Goal: Communication & Community: Answer question/provide support

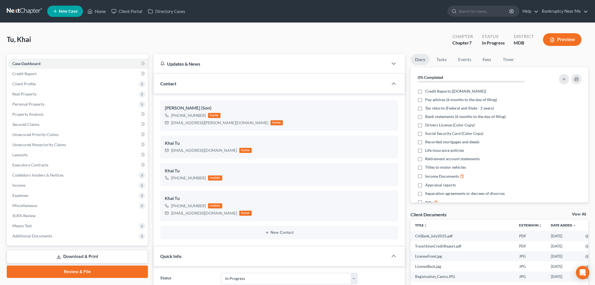
select select "9"
select select "4"
click at [23, 7] on link at bounding box center [25, 11] width 36 height 10
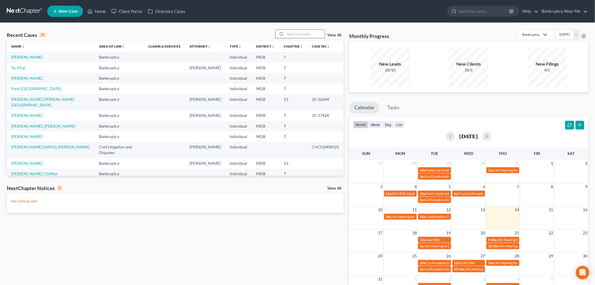
click at [306, 32] on input "search" at bounding box center [305, 34] width 39 height 8
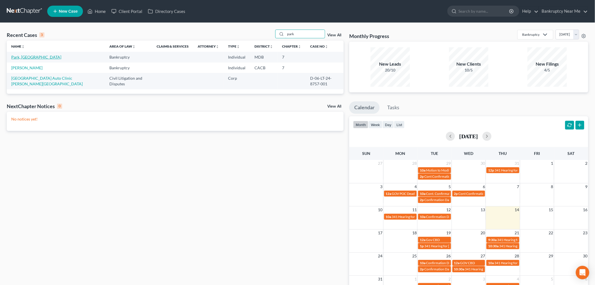
type input "park"
click at [20, 57] on link "Park, [GEOGRAPHIC_DATA]" at bounding box center [36, 57] width 50 height 5
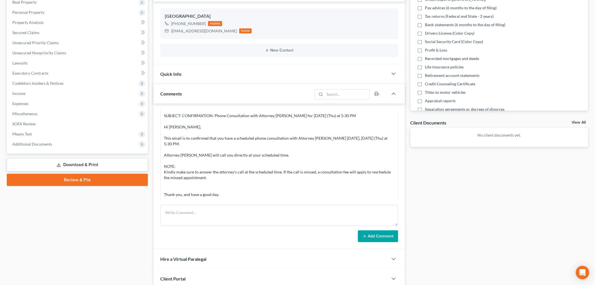
scroll to position [94, 0]
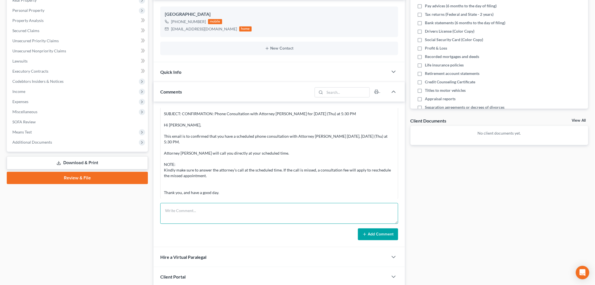
click at [236, 212] on textarea at bounding box center [279, 213] width 238 height 21
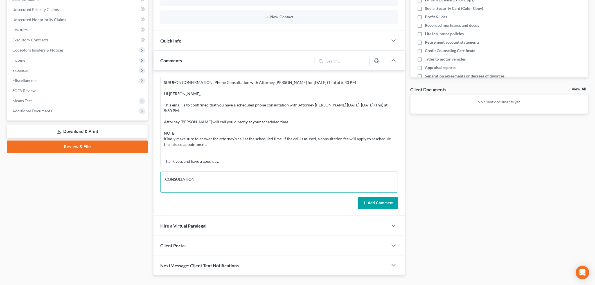
click at [397, 192] on textarea "CONSULTATION" at bounding box center [279, 182] width 238 height 21
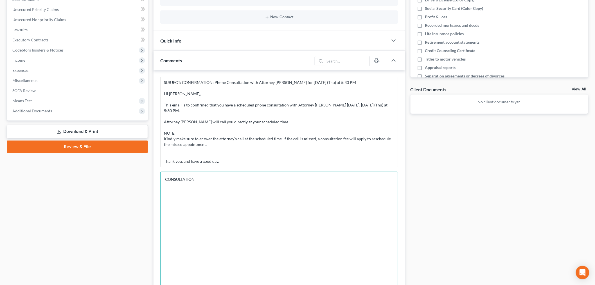
drag, startPoint x: 395, startPoint y: 189, endPoint x: 411, endPoint y: 299, distance: 111.1
click at [411, 284] on html "Home New Case Client Portal Directory Cases Bankruptcy Near Me iris@bankruptcyn…" at bounding box center [297, 140] width 595 height 531
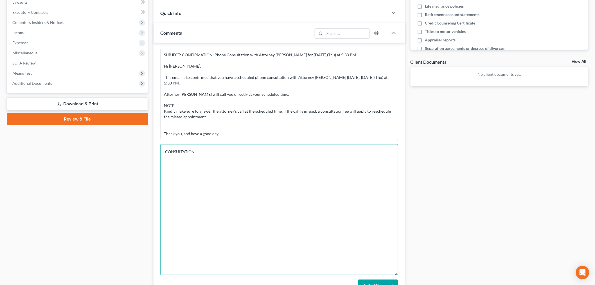
scroll to position [187, 0]
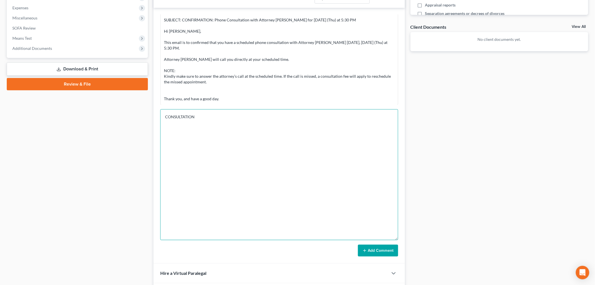
click at [351, 128] on textarea "CONSULTATION" at bounding box center [279, 174] width 238 height 131
click at [194, 133] on textarea "CONSULTATION House in GA - FORECLOSURE SEPT 2" at bounding box center [279, 174] width 238 height 131
click at [234, 121] on textarea "CONSULTATION House in GA - FORECLOSURE SALE : SEPT 2" at bounding box center [279, 174] width 238 height 131
click at [242, 136] on textarea "CONSULTATION House in GA - FORECLOSURE SALE : SEPT 2" at bounding box center [279, 174] width 238 height 131
click at [241, 143] on textarea "CONSULTATION House in GA - FORECLOSURE SALE : SEPT 2" at bounding box center [279, 174] width 238 height 131
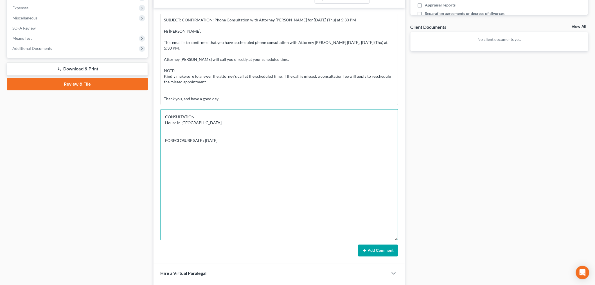
click at [255, 124] on textarea "CONSULTATION House in GA - FORECLOSURE SALE : SEPT 2" at bounding box center [279, 174] width 238 height 131
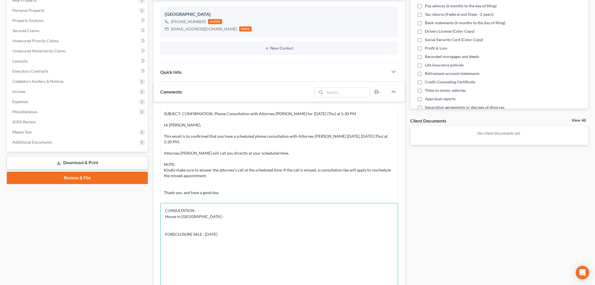
type textarea "CONSULTATION House in GA - FORECLOSURE SALE : SEPT 2"
click at [285, 72] on div "Quick Info" at bounding box center [271, 71] width 235 height 19
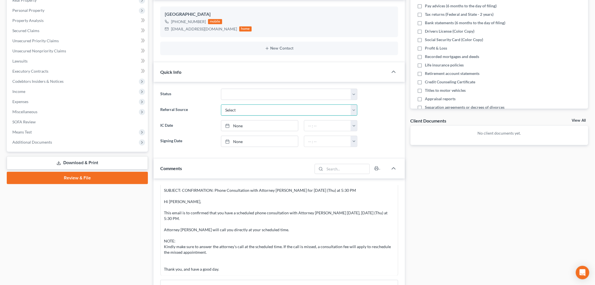
click at [279, 111] on select "Select Word Of Mouth Previous Clients Direct Mail Website Google Search Modern …" at bounding box center [289, 109] width 136 height 11
click at [221, 104] on select "Select Word Of Mouth Previous Clients Direct Mail Website Google Search Modern …" at bounding box center [289, 109] width 136 height 11
click at [273, 111] on select "Select Word Of Mouth Previous Clients Direct Mail Website Google Search Modern …" at bounding box center [289, 109] width 136 height 11
click at [221, 104] on select "Select Word Of Mouth Previous Clients Direct Mail Website Google Search Modern …" at bounding box center [289, 109] width 136 height 11
click at [289, 109] on select "Select Word Of Mouth Previous Clients Direct Mail Website Google Search Modern …" at bounding box center [289, 109] width 136 height 11
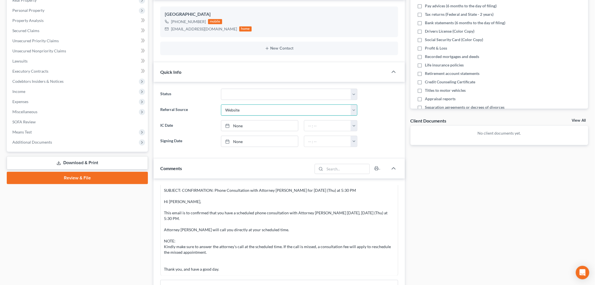
select select "6"
click at [221, 104] on select "Select Word Of Mouth Previous Clients Direct Mail Website Google Search Modern …" at bounding box center [289, 109] width 136 height 11
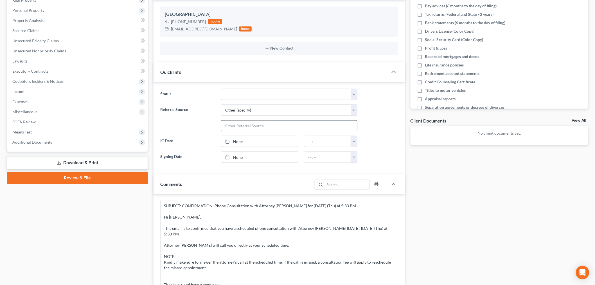
click at [281, 123] on input "text" at bounding box center [289, 125] width 136 height 11
type input "m"
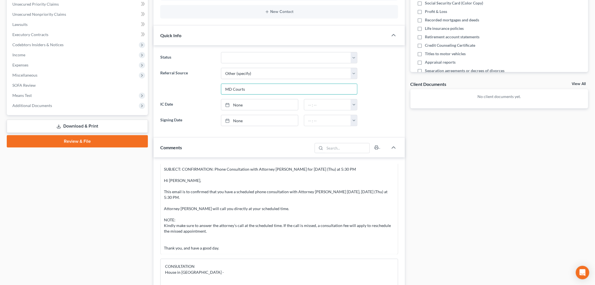
scroll to position [187, 0]
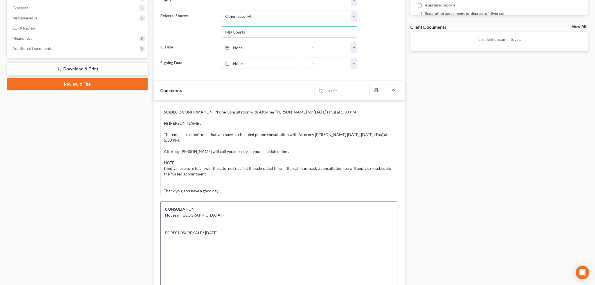
type input "MD Courts"
click at [201, 212] on textarea "CONSULTATION House in GA - FORECLOSURE SALE : SEPT 2" at bounding box center [279, 266] width 238 height 131
click at [206, 213] on textarea "CONSULTATION House in GA - FORECLOSURE SALE : SEPT 2" at bounding box center [279, 266] width 238 height 131
click at [220, 226] on textarea "CONSULTATION House in GA - MD 25 years BK - discharged May 2025 - 7 discussed s…" at bounding box center [279, 266] width 238 height 131
drag, startPoint x: 192, startPoint y: 227, endPoint x: 173, endPoint y: 229, distance: 19.0
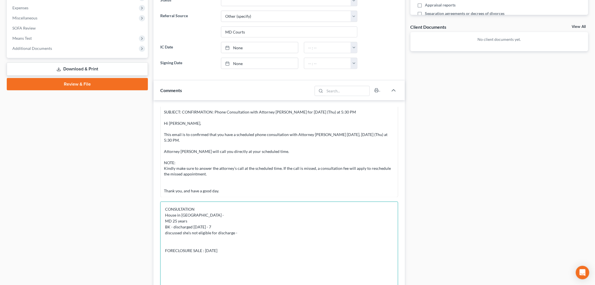
click at [173, 229] on textarea "CONSULTATION House in GA - MD 25 years BK - discharged May 2025 - 7 discussed s…" at bounding box center [279, 266] width 238 height 131
click at [244, 233] on textarea "CONSULTATION House in GA - MD 25 years BK - May 2025 - 7 discussed she's not el…" at bounding box center [279, 266] width 238 height 131
click at [242, 233] on textarea "CONSULTATION House in GA - MD 25 years BK - May 2025 - 7 discussed she's not el…" at bounding box center [279, 266] width 238 height 131
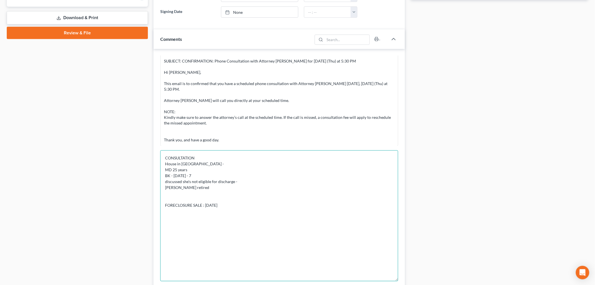
scroll to position [281, 0]
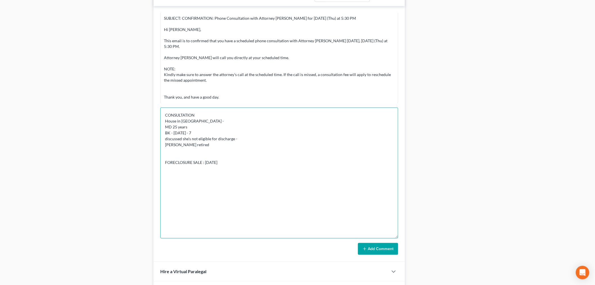
click at [232, 169] on textarea "CONSULTATION House in GA - MD 25 years BK - May 2025 - 7 discussed she's not el…" at bounding box center [279, 172] width 238 height 131
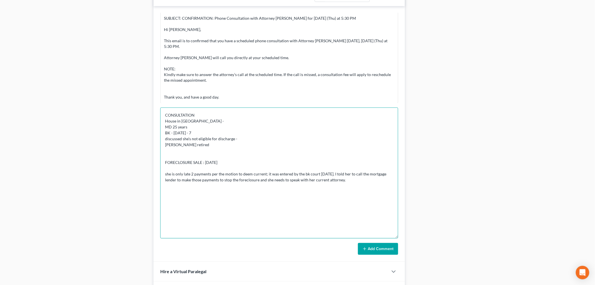
type textarea "CONSULTATION House in GA - MD 25 years BK - May 2025 - 7 discussed she's not el…"
click at [375, 252] on button "Add Comment" at bounding box center [378, 249] width 40 height 12
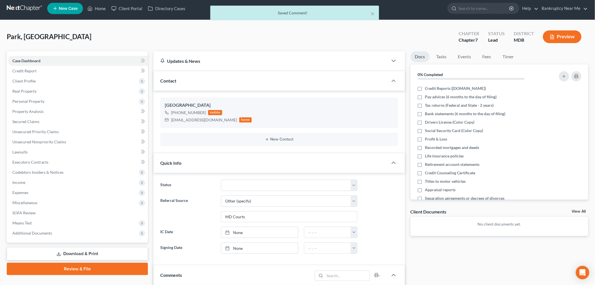
scroll to position [0, 0]
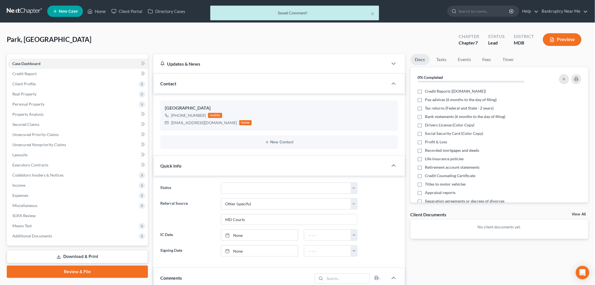
click at [27, 12] on div "× Saved Comment!" at bounding box center [294, 14] width 595 height 17
click at [376, 11] on div "× Saved Comment!" at bounding box center [294, 13] width 169 height 15
click at [374, 12] on button "×" at bounding box center [373, 13] width 4 height 7
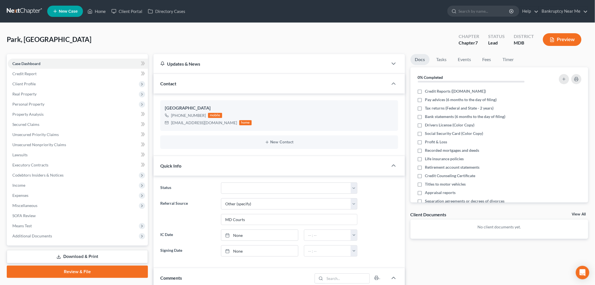
click at [35, 8] on link at bounding box center [25, 11] width 36 height 10
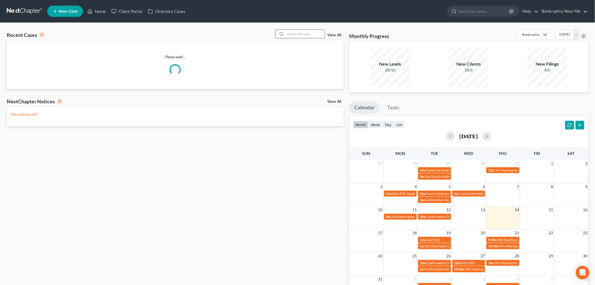
click at [306, 30] on input "search" at bounding box center [305, 34] width 39 height 8
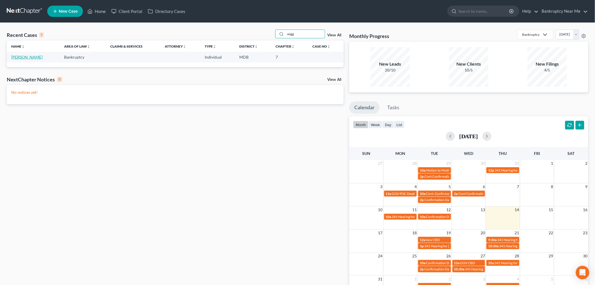
type input "wigg"
click at [35, 59] on link "[PERSON_NAME]" at bounding box center [26, 57] width 31 height 5
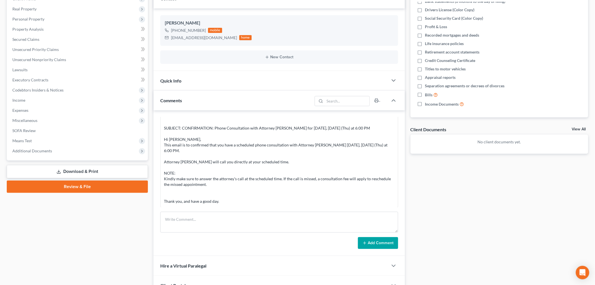
scroll to position [137, 0]
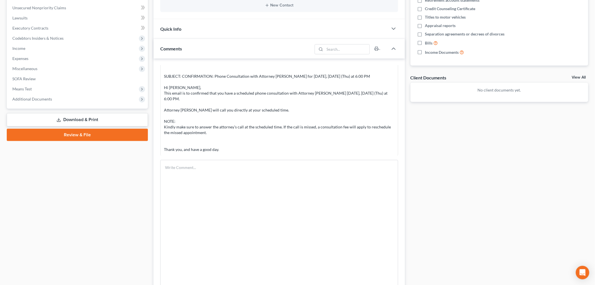
drag, startPoint x: 395, startPoint y: 180, endPoint x: 410, endPoint y: 299, distance: 120.1
click at [410, 284] on html "Home New Case Client Portal Directory Cases Bankruptcy Near Me [EMAIL_ADDRESS][…" at bounding box center [297, 130] width 595 height 535
click at [355, 218] on textarea at bounding box center [279, 230] width 238 height 140
click at [359, 217] on textarea "CONSULTATION -" at bounding box center [279, 230] width 238 height 140
click at [210, 172] on textarea "CONSULTATION -" at bounding box center [279, 230] width 238 height 140
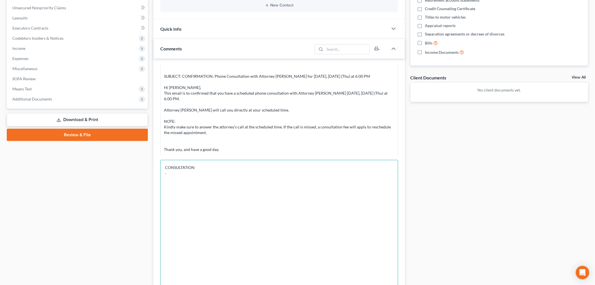
click at [301, 174] on textarea "CONSULTATION -" at bounding box center [279, 230] width 238 height 140
drag, startPoint x: 216, startPoint y: 179, endPoint x: 260, endPoint y: 179, distance: 44.2
click at [217, 179] on textarea "CONSULTATION - MD - 36 years - BK - 2018 discharged -chapt er7" at bounding box center [279, 230] width 238 height 140
drag, startPoint x: 230, startPoint y: 181, endPoint x: 243, endPoint y: 177, distance: 13.7
click at [230, 181] on textarea "CONSULTATION - MD - 36 years - BK - 2018 discharged -chapter 7" at bounding box center [279, 230] width 238 height 140
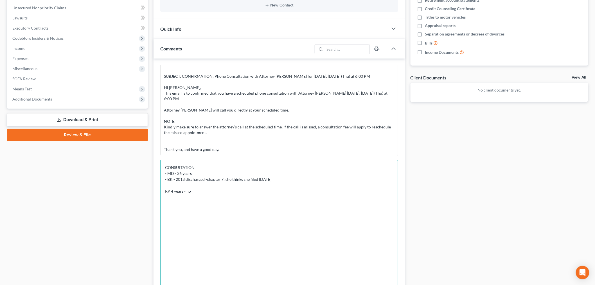
type textarea "CONSULTATION - MD - 36 years - BK - 2018 discharged -chapter 7; she thinks she …"
click at [311, 29] on div "Quick Info" at bounding box center [271, 28] width 235 height 19
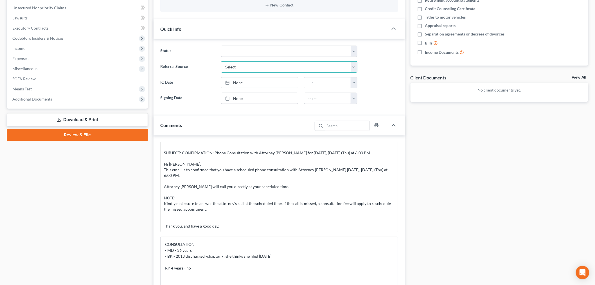
click at [282, 63] on select "Select Word Of Mouth Previous Clients Direct Mail Website Google Search Modern …" at bounding box center [289, 66] width 136 height 11
select select "4"
click at [221, 61] on select "Select Word Of Mouth Previous Clients Direct Mail Website Google Search Modern …" at bounding box center [289, 66] width 136 height 11
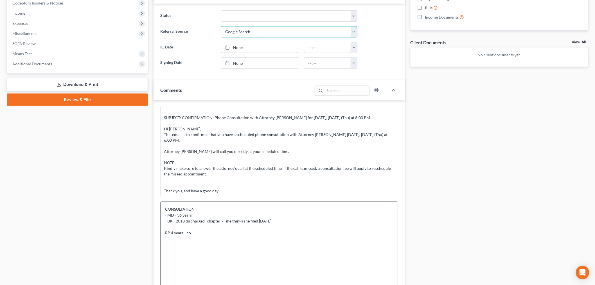
scroll to position [199, 0]
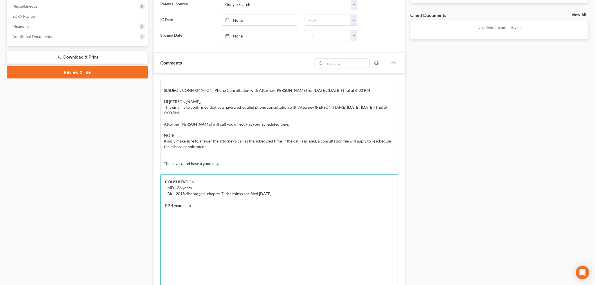
drag, startPoint x: 173, startPoint y: 209, endPoint x: 187, endPoint y: 203, distance: 15.3
click at [173, 209] on textarea "CONSULTATION - MD - 36 years - BK - 2018 discharged -chapter 7; she thinks she …" at bounding box center [279, 244] width 238 height 140
click at [212, 223] on textarea "CONSULTATION - MD - 36 years - BK - 2018 discharged -chapter 7; she thinks she …" at bounding box center [279, 244] width 238 height 140
click at [249, 230] on textarea "CONSULTATION - MD - 36 years - BK - 2018 discharged -chapter 7; she thinks she …" at bounding box center [279, 244] width 238 height 140
click at [249, 228] on textarea "CONSULTATION - MD - 36 years - BK - 2018 discharged -chapter 7; she thinks she …" at bounding box center [279, 244] width 238 height 140
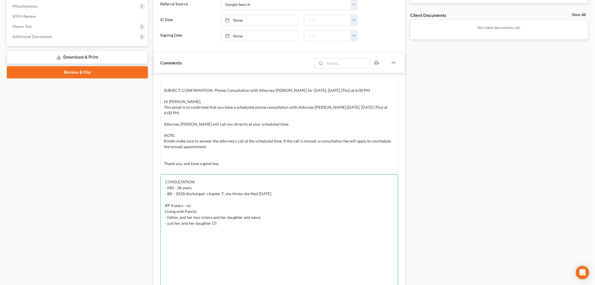
click at [252, 226] on textarea "CONSULTATION - MD - 36 years - BK - 2018 discharged -chapter 7; she thinks she …" at bounding box center [279, 244] width 238 height 140
click at [232, 224] on textarea "CONSULTATION - MD - 36 years - BK - 2018 discharged -chapter 7; she thinks she …" at bounding box center [279, 244] width 238 height 140
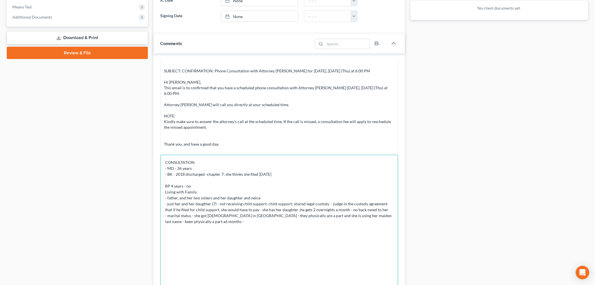
scroll to position [293, 0]
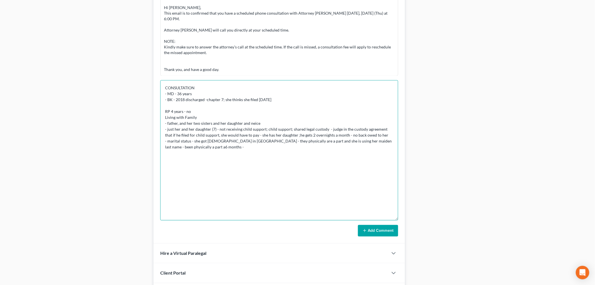
click at [165, 145] on textarea "CONSULTATION - MD - 36 years - BK - 2018 discharged -chapter 7; she thinks she …" at bounding box center [279, 150] width 238 height 140
click at [233, 146] on textarea "CONSULTATION - MD - 36 years - BK - 2018 discharged -chapter 7; she thinks she …" at bounding box center [279, 150] width 238 height 140
click at [179, 182] on textarea "CONSULTATION - MD - 36 years - BK - 2018 discharged -chapter 7; she thinks she …" at bounding box center [279, 150] width 238 height 140
click at [187, 187] on textarea "CONSULTATION - MD - 36 years - BK - 2018 discharged -chapter 7; she thinks she …" at bounding box center [279, 150] width 238 height 140
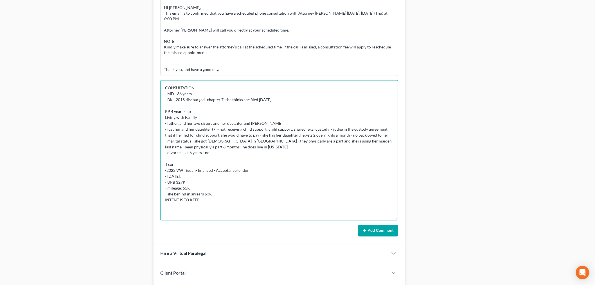
click at [178, 209] on textarea "CONSULTATION - MD - 36 years - BK - 2018 discharged -chapter 7; she thinks she …" at bounding box center [279, 150] width 238 height 140
click at [179, 208] on textarea "CONSULTATION - MD - 36 years - BK - 2018 discharged -chapter 7; she thinks she …" at bounding box center [279, 150] width 238 height 140
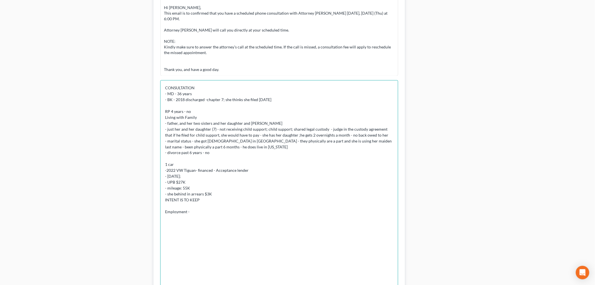
drag, startPoint x: 395, startPoint y: 217, endPoint x: 390, endPoint y: 297, distance: 79.8
click at [390, 284] on html "Home New Case Client Portal Directory Cases Bankruptcy Near Me [EMAIL_ADDRESS][…" at bounding box center [297, 56] width 595 height 699
click at [353, 210] on textarea "CONSULTATION - MD - 36 years - BK - 2018 discharged -chapter 7; she thinks she …" at bounding box center [279, 190] width 238 height 220
click at [351, 212] on textarea "CONSULTATION - MD - 36 years - BK - 2018 discharged -chapter 7; she thinks she …" at bounding box center [279, 190] width 238 height 220
click at [392, 213] on textarea "CONSULTATION - MD - 36 years - BK - 2018 discharged -chapter 7; she thinks she …" at bounding box center [279, 190] width 238 height 220
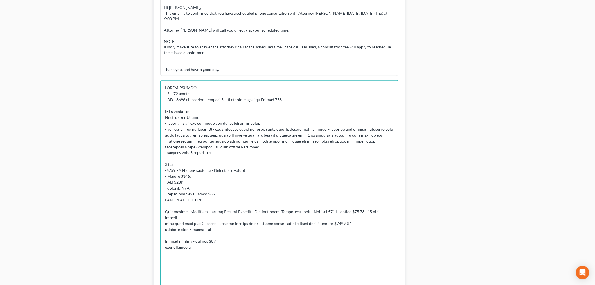
click at [202, 240] on textarea at bounding box center [279, 190] width 238 height 220
drag, startPoint x: 266, startPoint y: 253, endPoint x: 218, endPoint y: 252, distance: 47.6
click at [218, 252] on textarea at bounding box center [279, 190] width 238 height 220
click at [246, 254] on textarea at bounding box center [279, 190] width 238 height 220
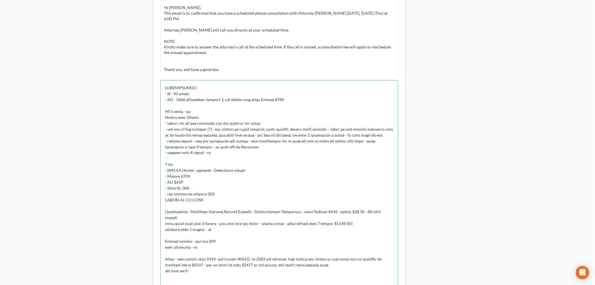
click at [315, 265] on textarea at bounding box center [279, 190] width 238 height 220
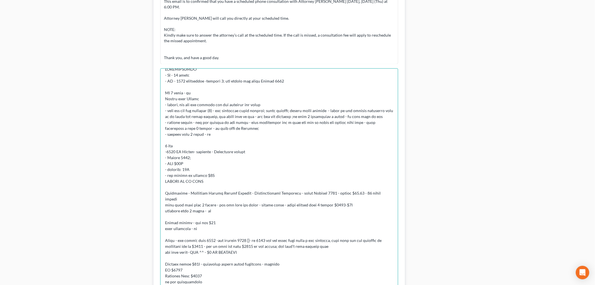
scroll to position [13, 0]
drag, startPoint x: 168, startPoint y: 268, endPoint x: 164, endPoint y: 268, distance: 4.5
click at [164, 268] on textarea at bounding box center [279, 178] width 238 height 220
click at [277, 271] on textarea at bounding box center [279, 178] width 238 height 220
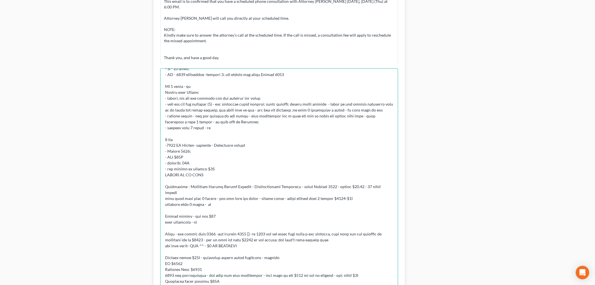
click at [218, 171] on textarea at bounding box center [279, 178] width 238 height 220
click at [211, 174] on textarea at bounding box center [279, 178] width 238 height 220
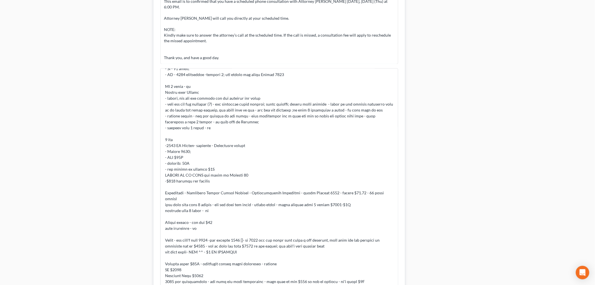
click at [465, 94] on div "Docs Tasks Events Fees Timer 0% Completed Nothing here yet! Credit Reports ([DO…" at bounding box center [500, 60] width 184 height 622
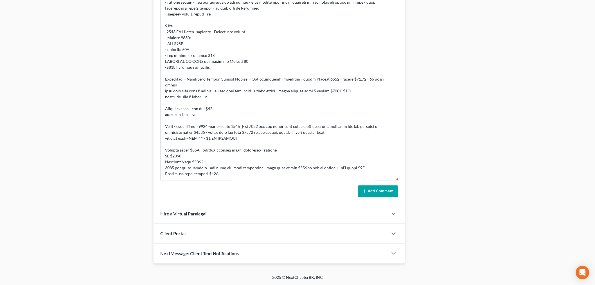
scroll to position [0, 0]
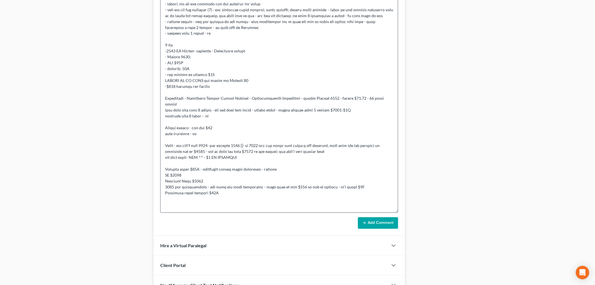
drag, startPoint x: 396, startPoint y: 179, endPoint x: 396, endPoint y: 221, distance: 42.2
click at [403, 228] on div "Info Bankruptcy 04:58PM[DATE] -PC reached out via phone call. NAME [PERSON_NAME…" at bounding box center [280, 48] width 252 height 376
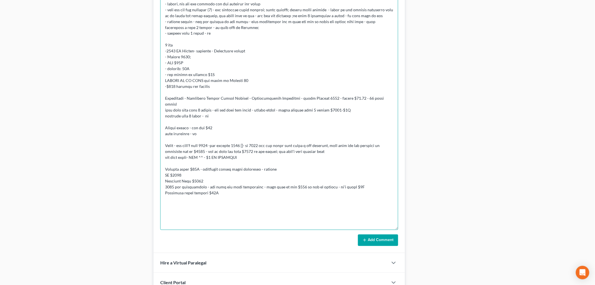
click at [311, 203] on textarea at bounding box center [279, 95] width 238 height 269
click at [206, 221] on textarea at bounding box center [279, 95] width 238 height 269
type textarea "CONSULTATION - MD - 36 years - BK - 2018 discharged -chapter 7; she thinks she …"
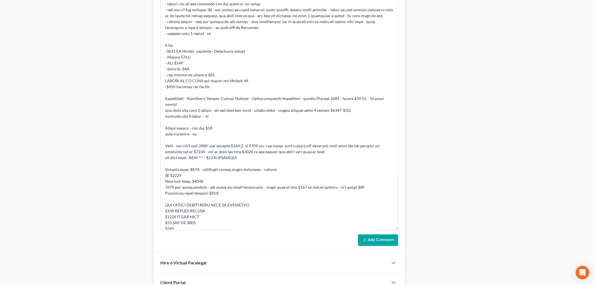
click at [375, 237] on button "Add Comment" at bounding box center [378, 240] width 40 height 12
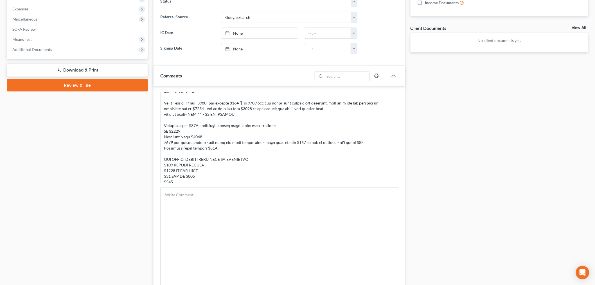
scroll to position [131, 0]
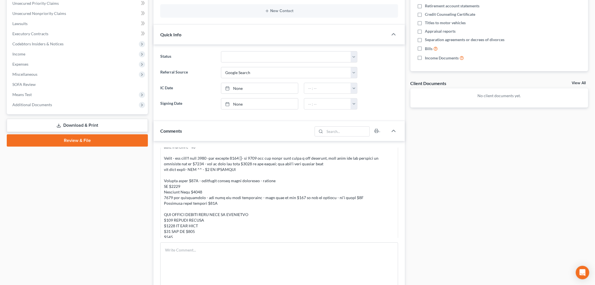
click at [123, 193] on div "Case Dashboard Payments Invoices Payments Payments Credit Report Client Profile" at bounding box center [77, 258] width 147 height 671
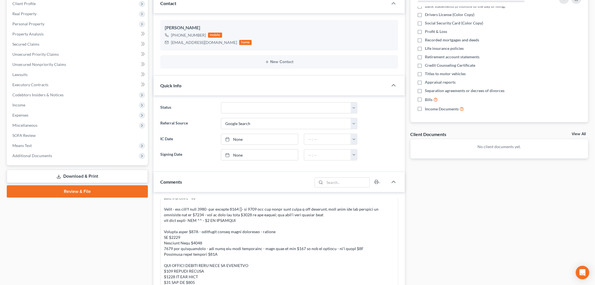
scroll to position [0, 0]
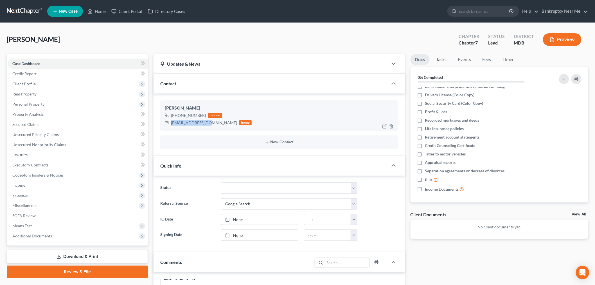
drag, startPoint x: 208, startPoint y: 123, endPoint x: 171, endPoint y: 126, distance: 36.7
click at [171, 126] on div "[EMAIL_ADDRESS][DOMAIN_NAME] home" at bounding box center [208, 122] width 87 height 7
copy div "[EMAIL_ADDRESS][DOMAIN_NAME]"
drag, startPoint x: 53, startPoint y: 41, endPoint x: 156, endPoint y: 6, distance: 108.7
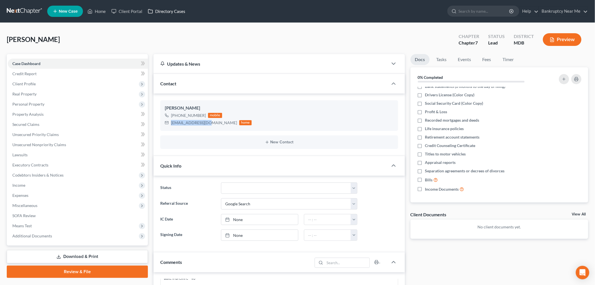
copy span "[PERSON_NAME]"
